Goal: Check status: Check status

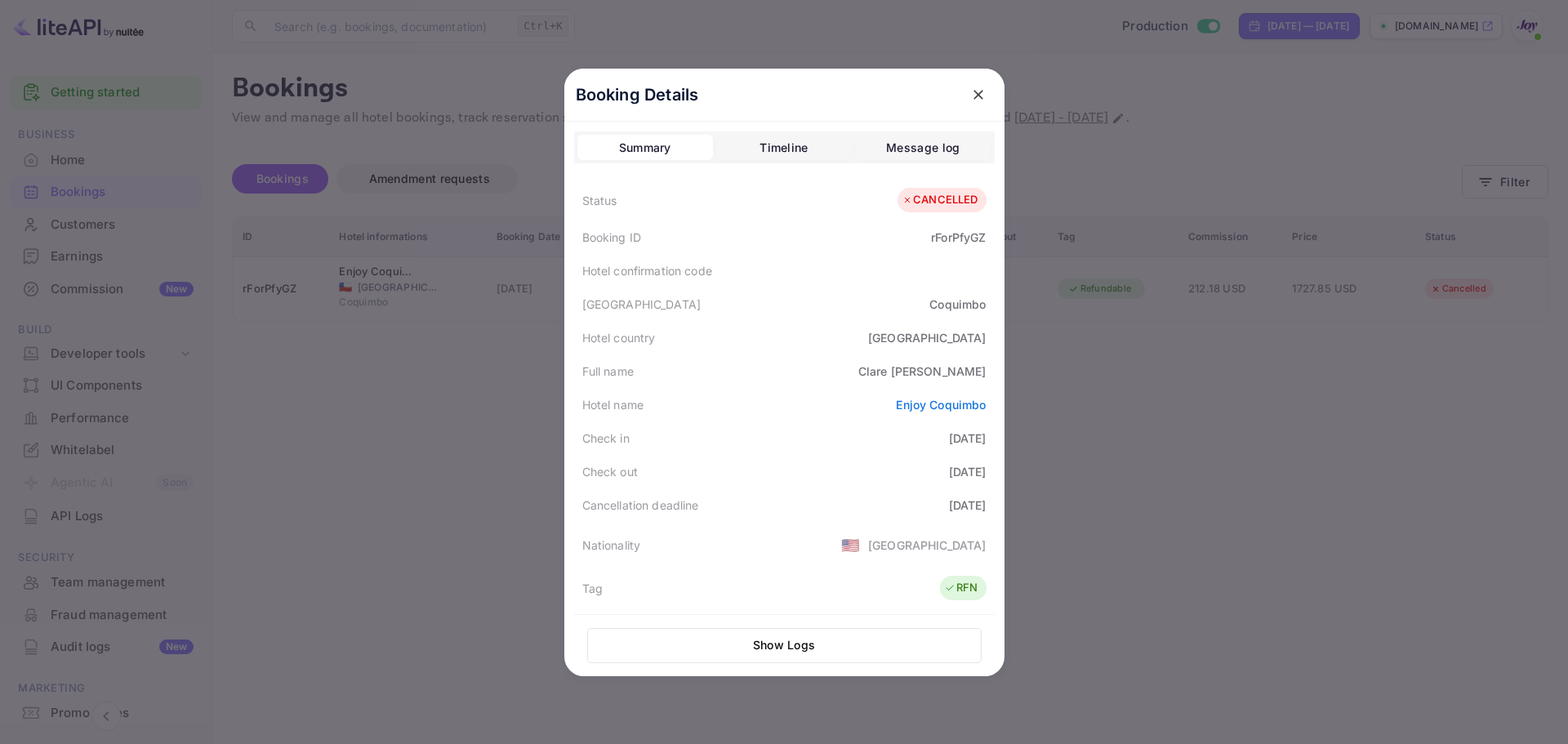
scroll to position [82, 0]
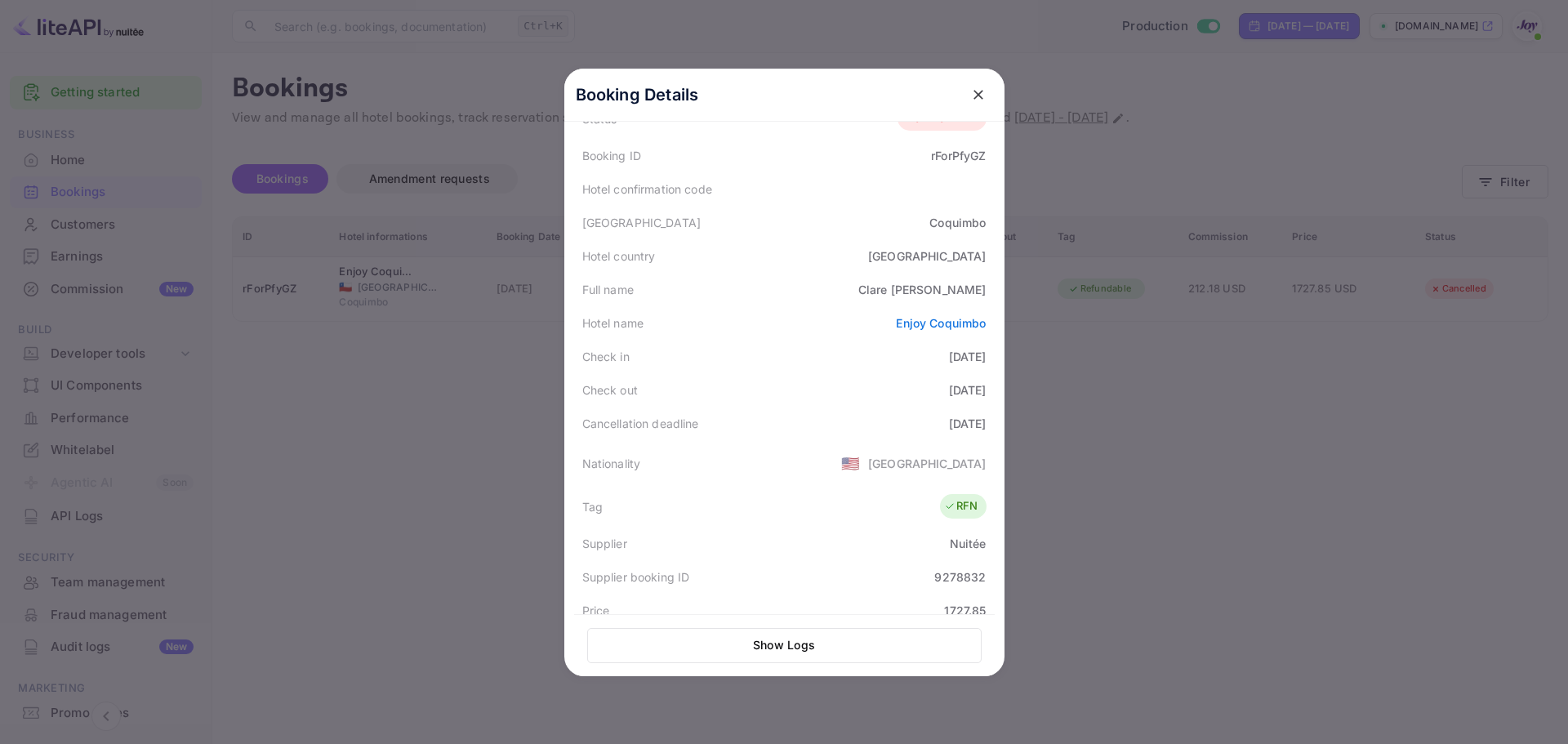
click at [1301, 353] on div at bounding box center [784, 372] width 1568 height 744
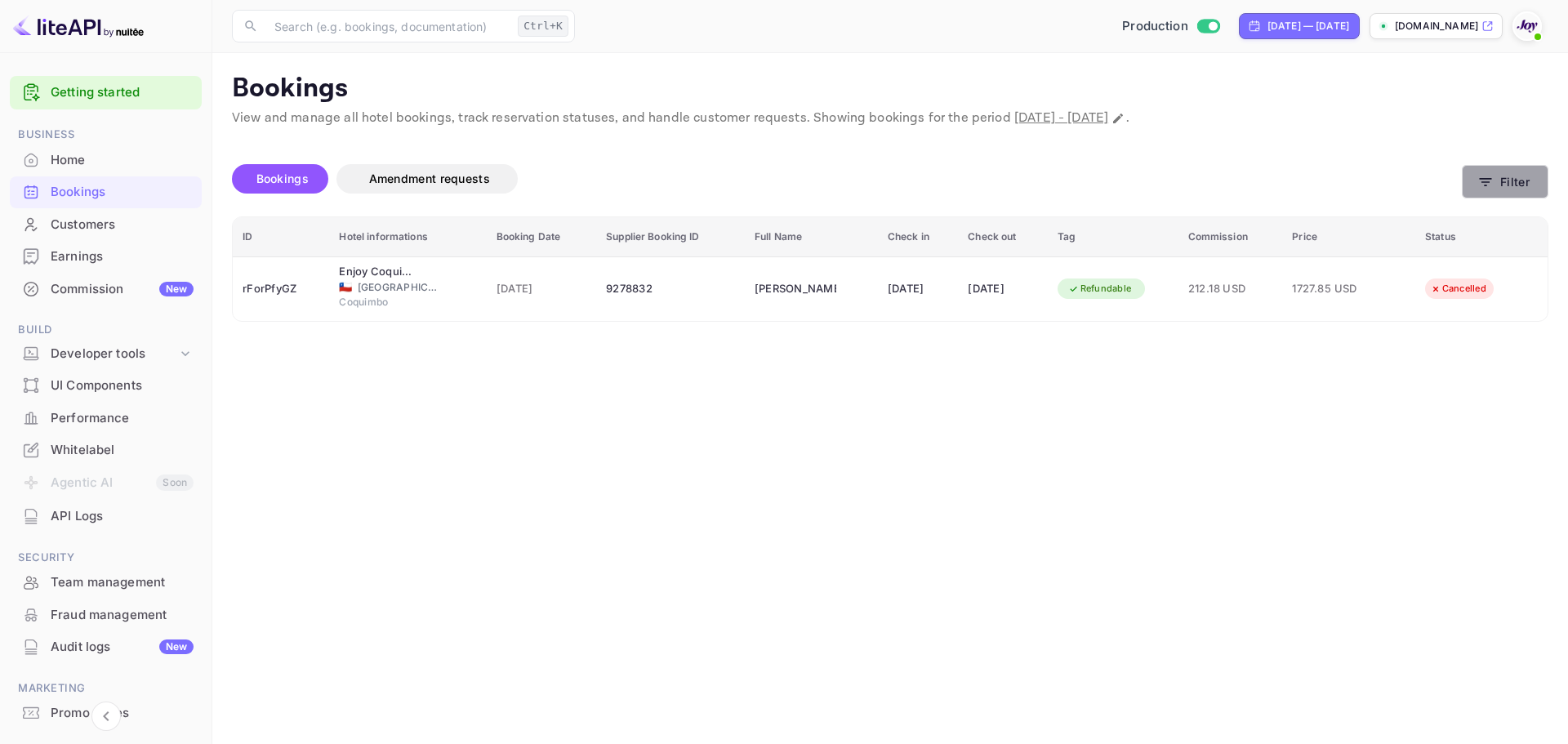
click at [1518, 185] on button "Filter" at bounding box center [1505, 182] width 87 height 34
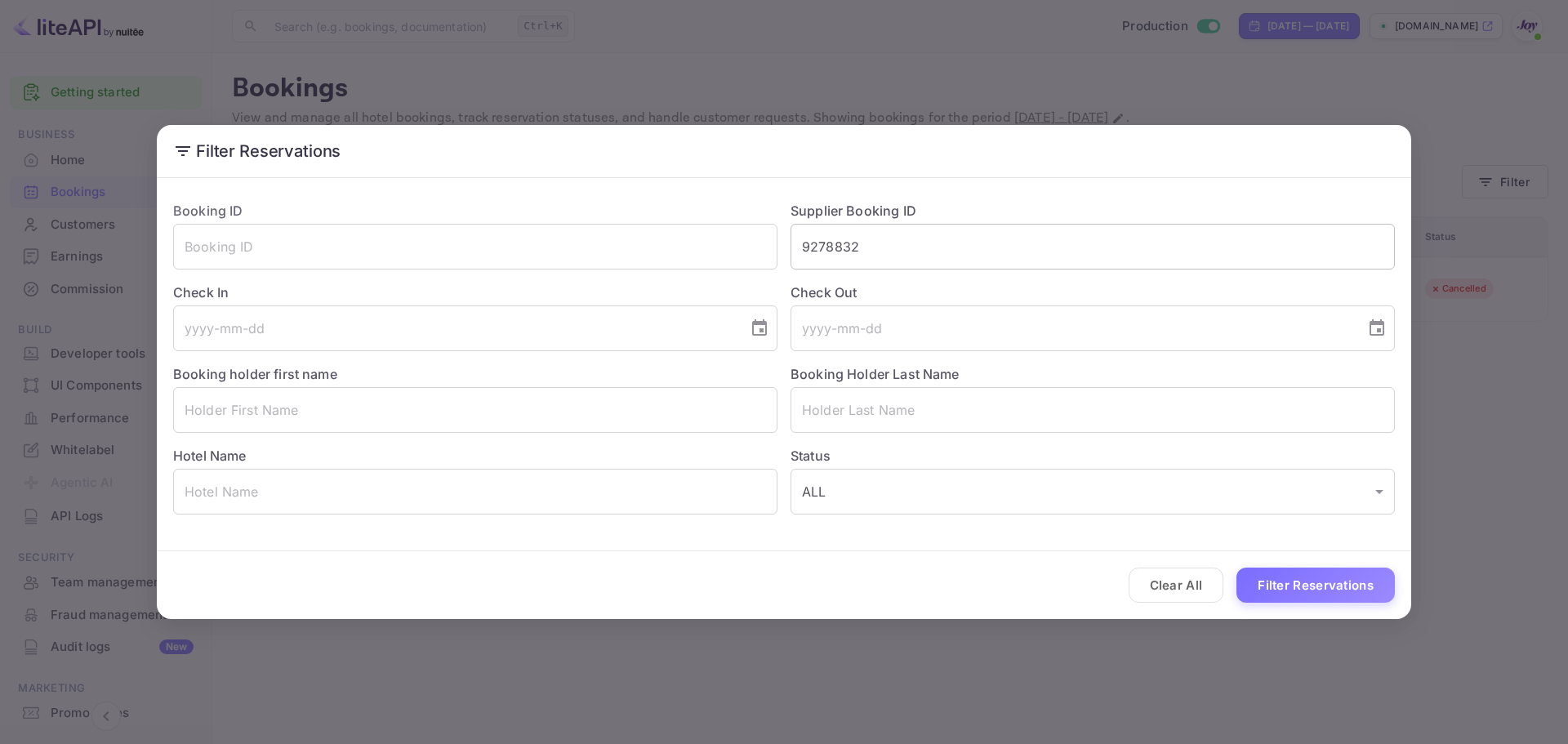
click at [857, 234] on input "9278832" at bounding box center [1092, 247] width 605 height 46
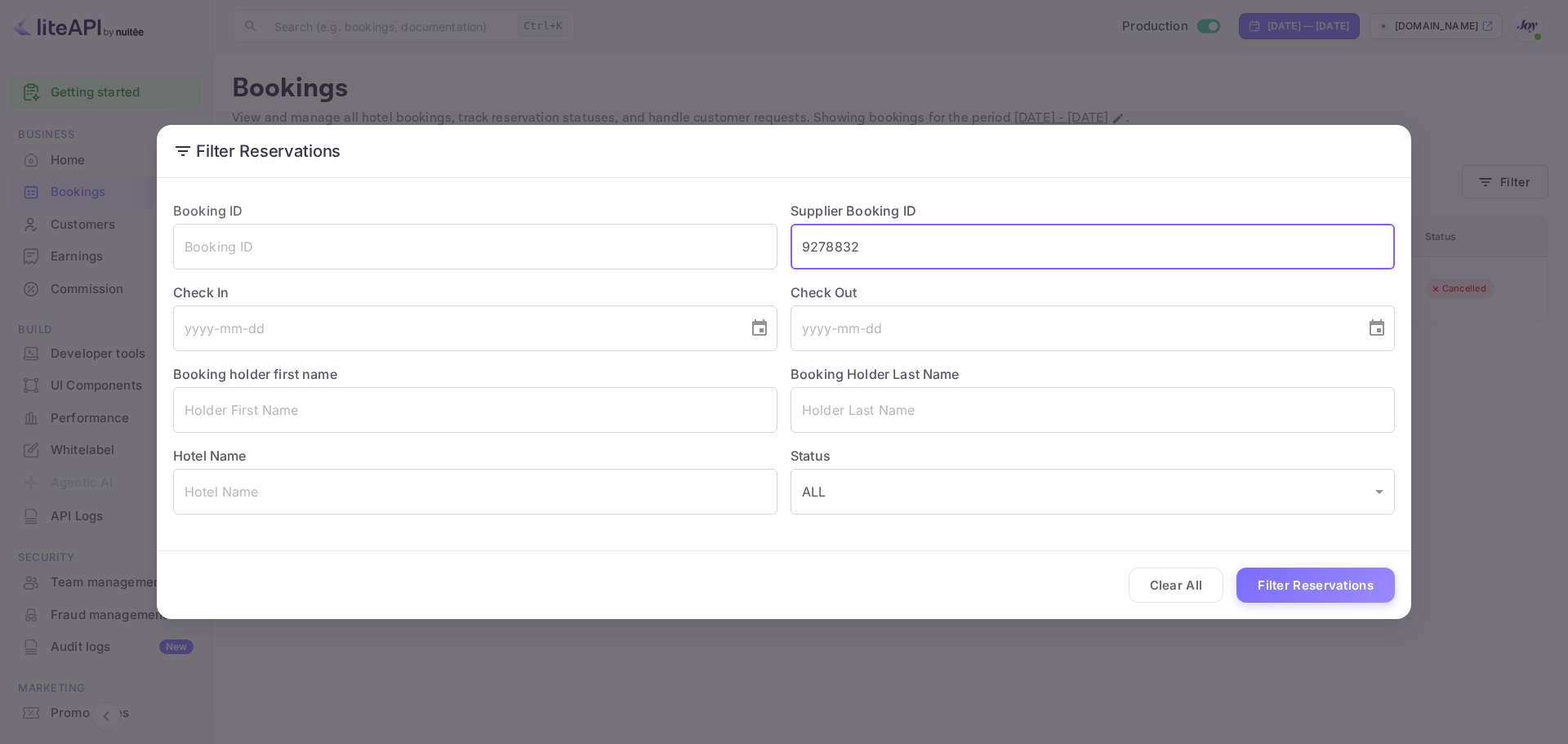
paste input "8480964"
type input "8480964"
click at [1344, 586] on button "Filter Reservations" at bounding box center [1316, 585] width 158 height 35
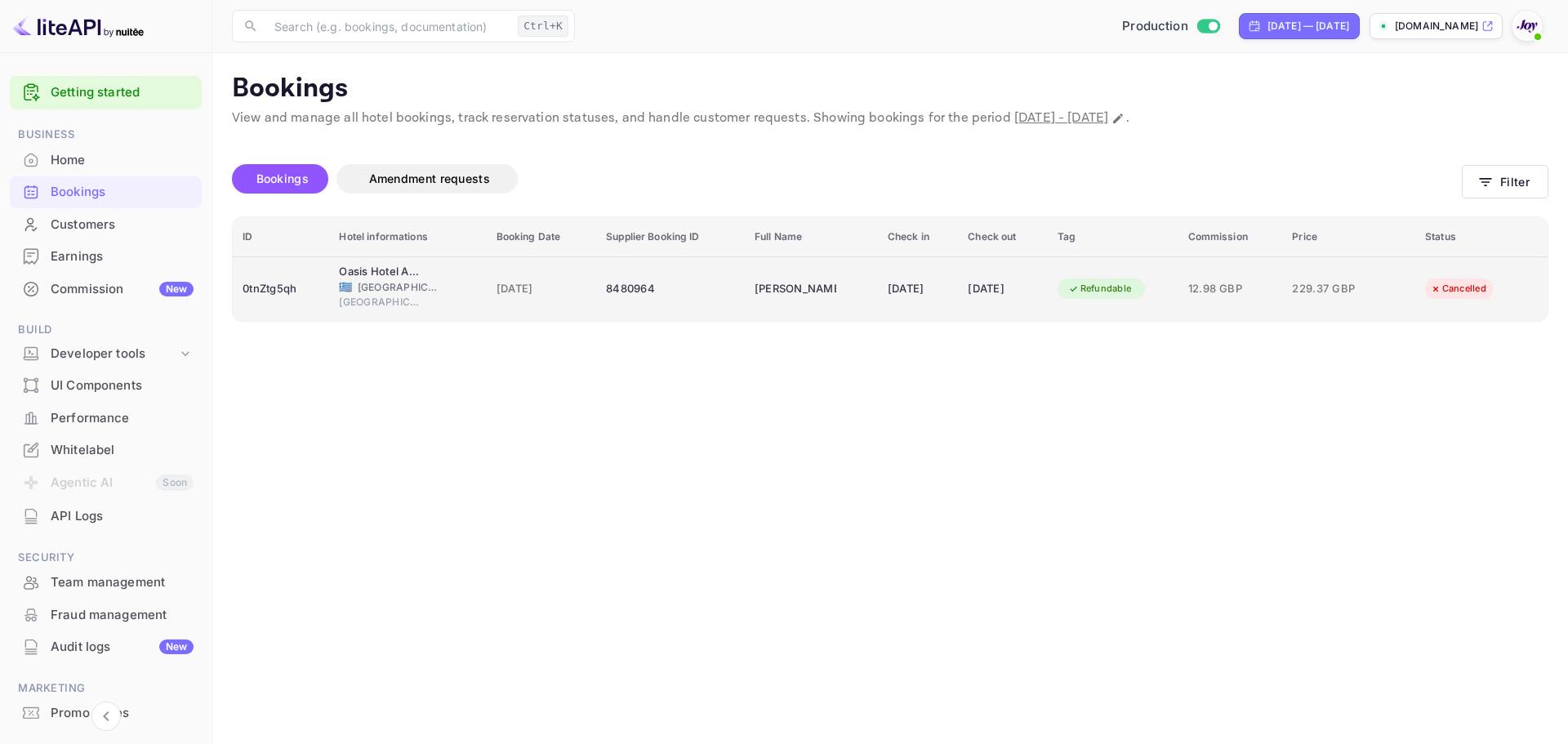
click at [565, 284] on span "[DATE]" at bounding box center [542, 288] width 90 height 18
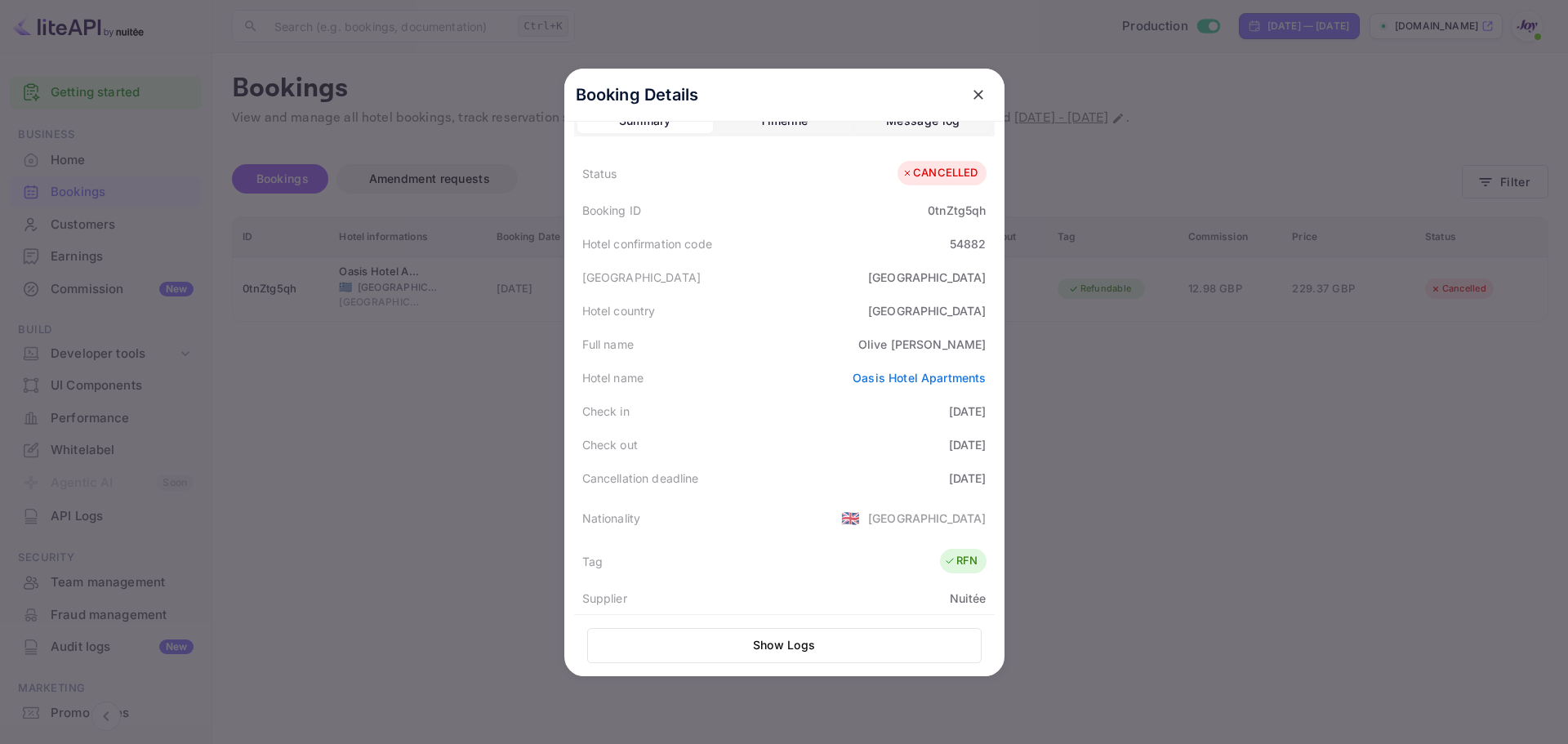
scroll to position [0, 0]
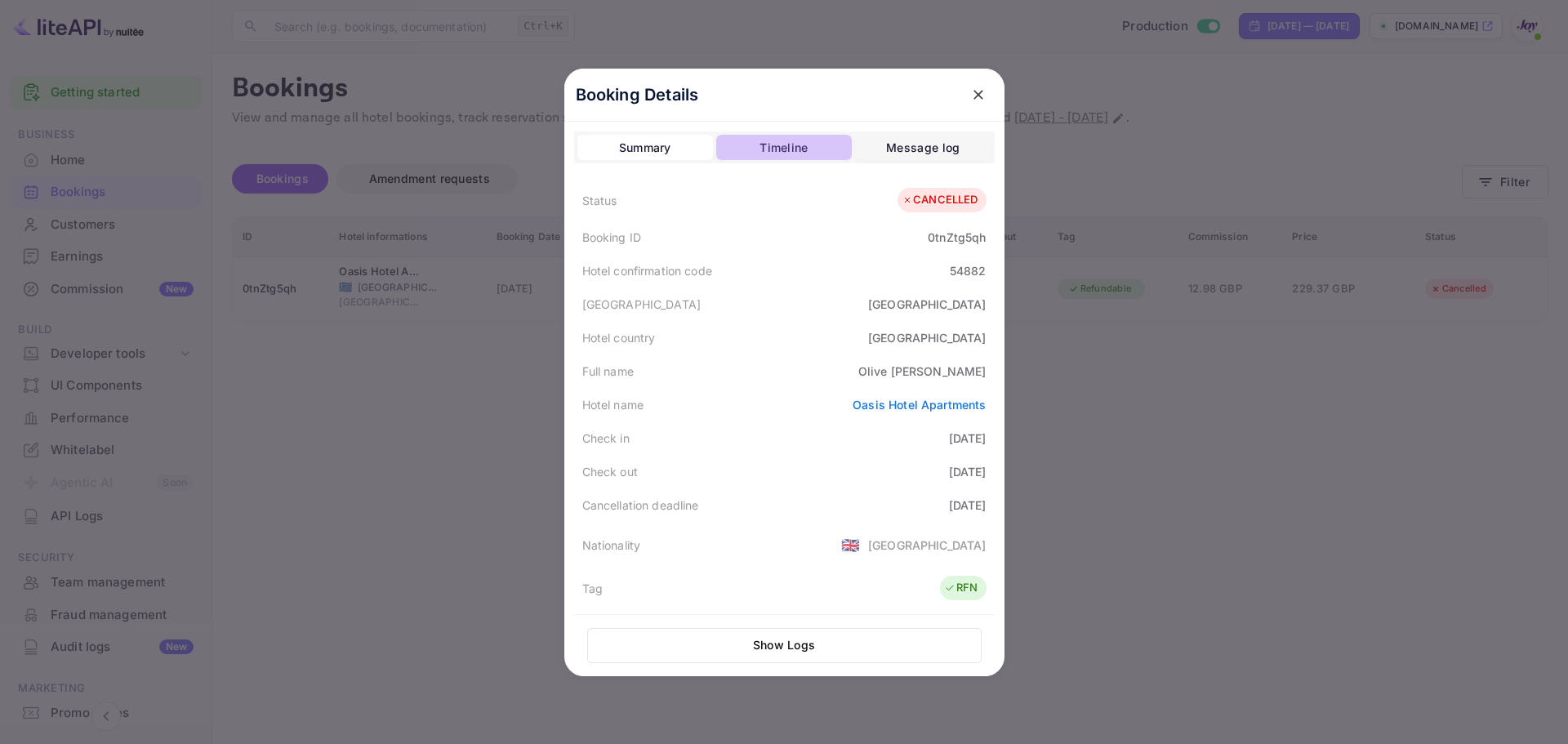
click at [793, 138] on div "Timeline" at bounding box center [784, 148] width 48 height 20
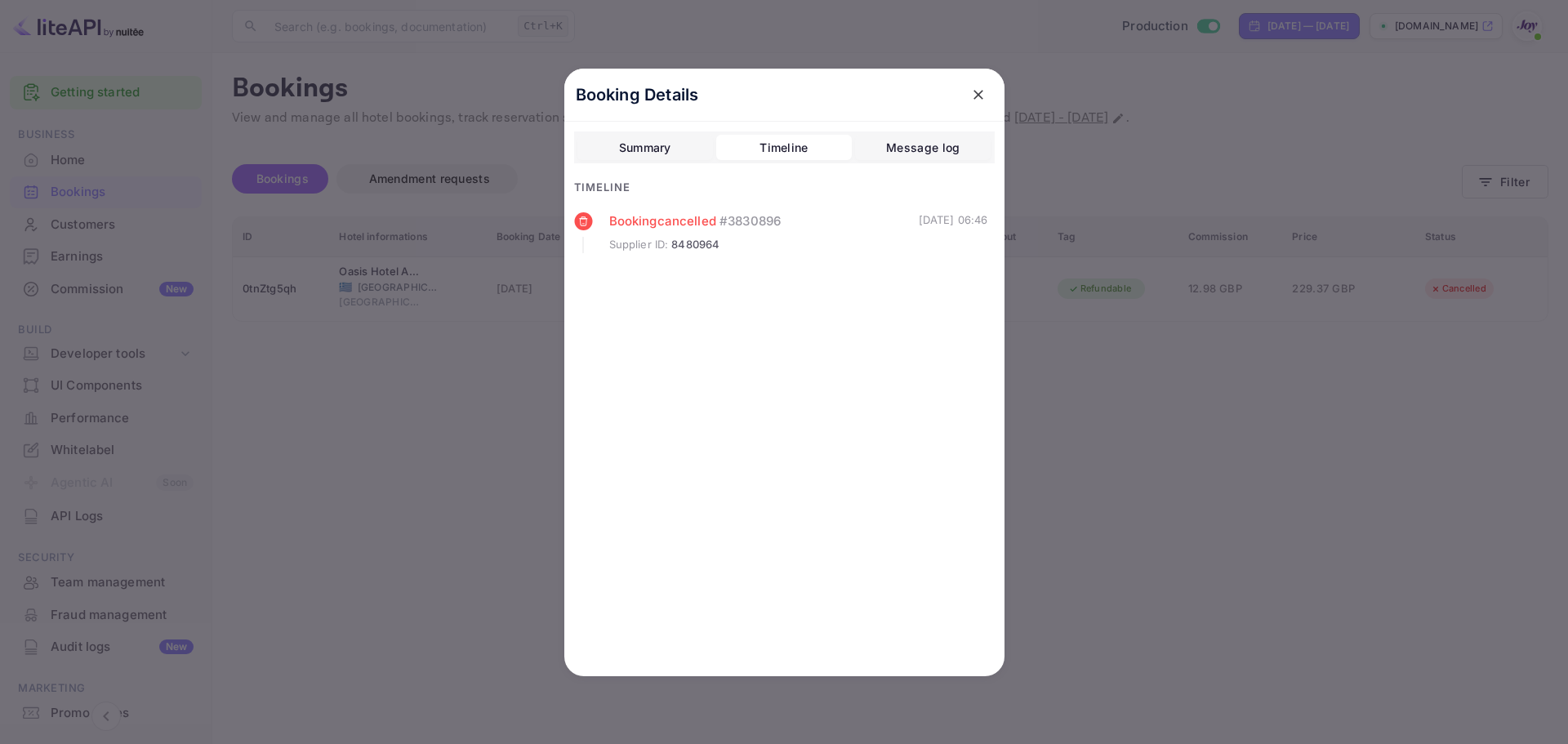
click at [250, 470] on div at bounding box center [784, 372] width 1568 height 744
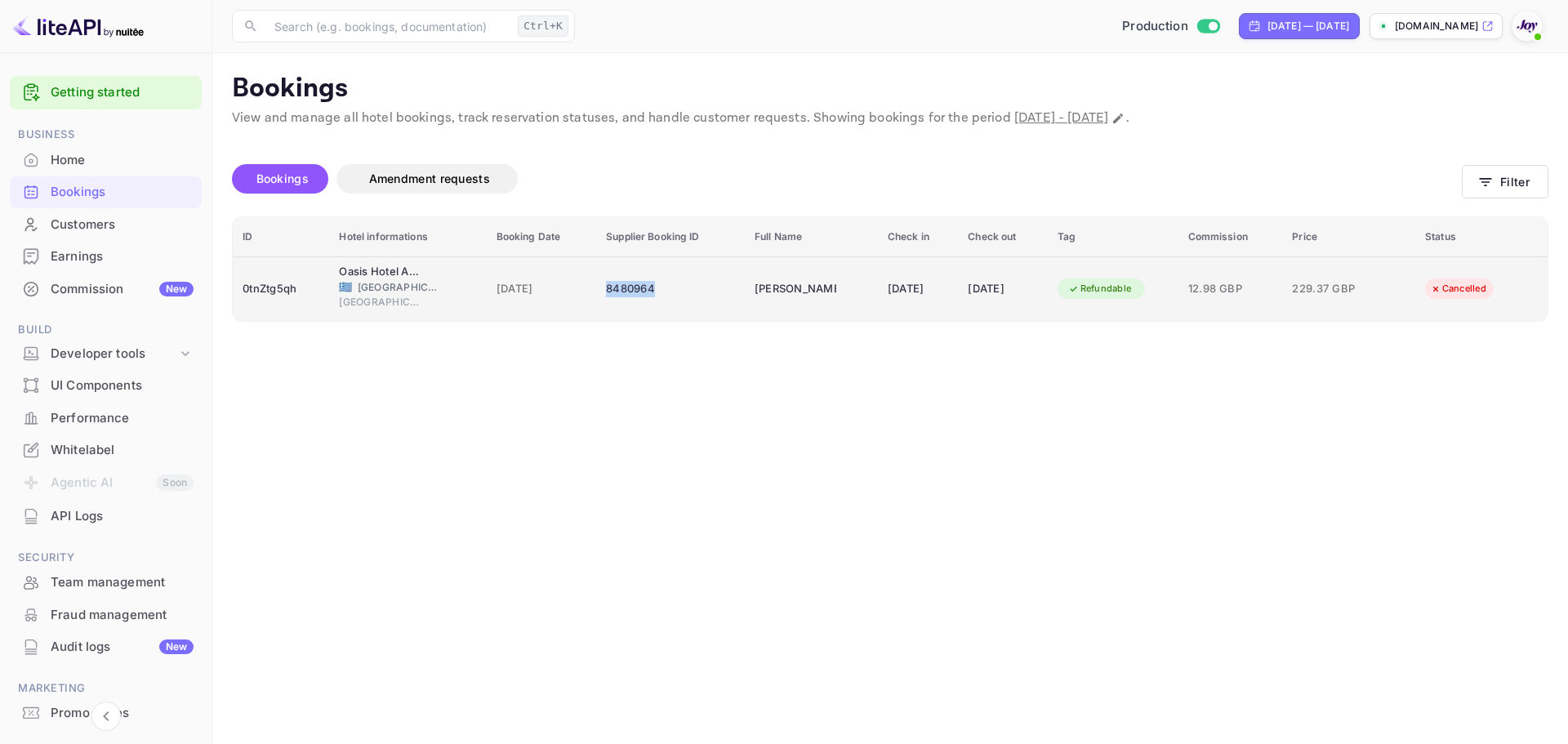
drag, startPoint x: 630, startPoint y: 290, endPoint x: 590, endPoint y: 292, distance: 40.0
click at [606, 292] on div "8480964" at bounding box center [670, 289] width 129 height 26
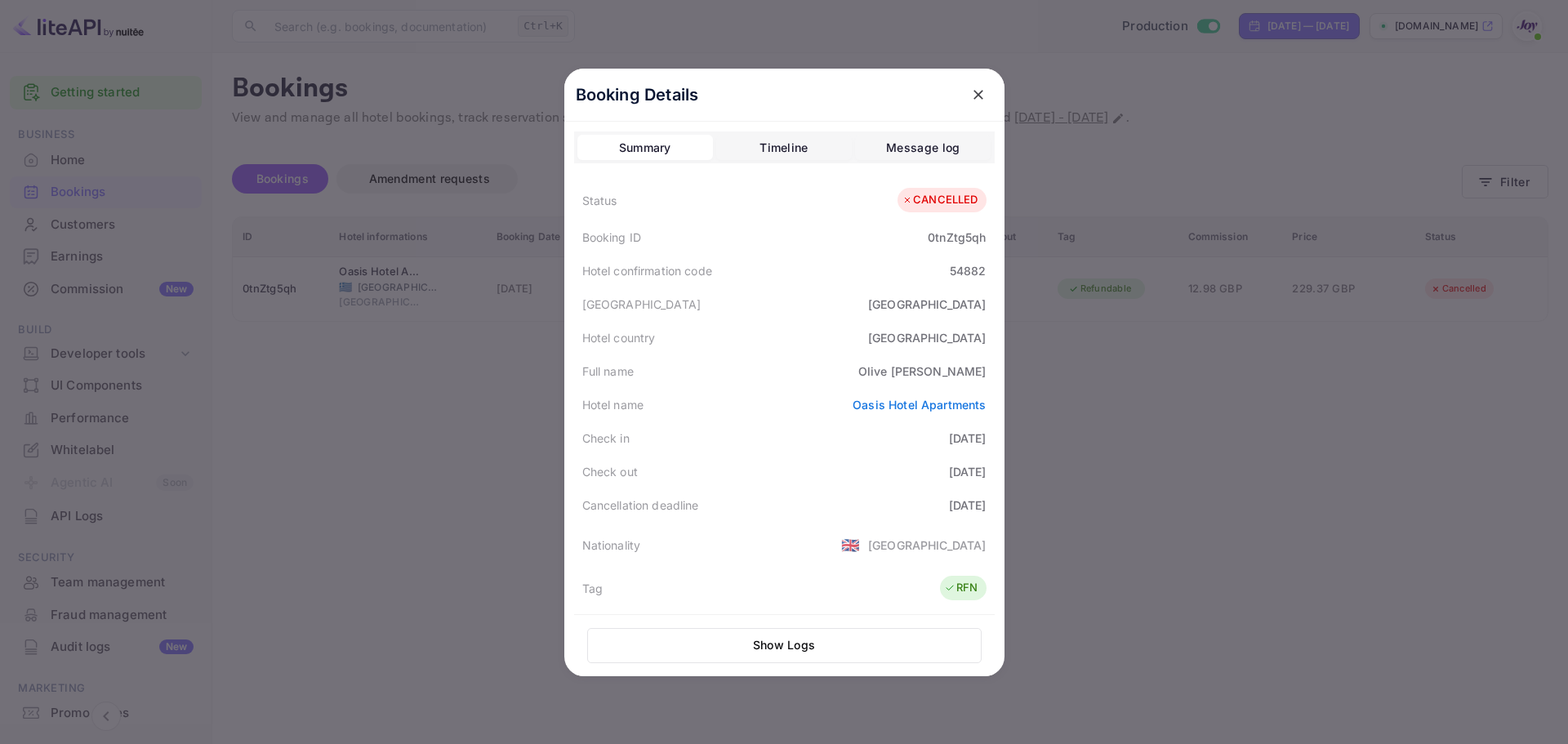
copy div "8480964"
drag, startPoint x: 913, startPoint y: 367, endPoint x: 978, endPoint y: 372, distance: 65.2
click at [978, 372] on div "[PERSON_NAME]" at bounding box center [922, 371] width 128 height 17
copy div "[PERSON_NAME]"
